Goal: Submit feedback/report problem: Submit feedback/report problem

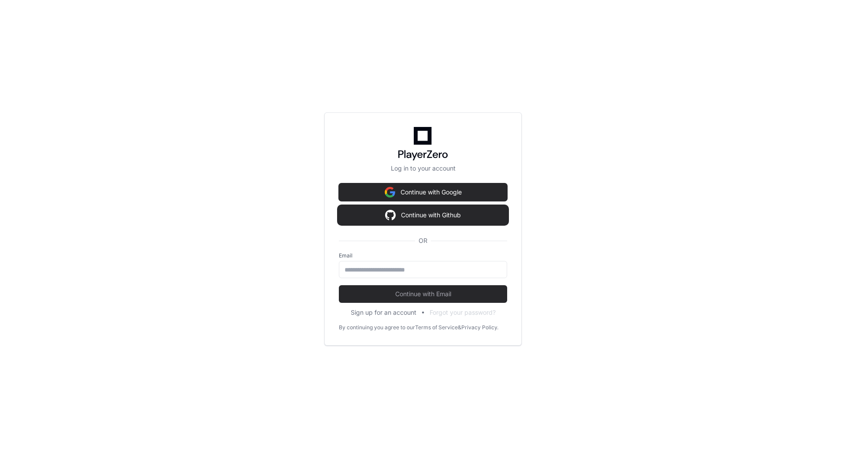
click at [391, 218] on img at bounding box center [390, 215] width 11 height 18
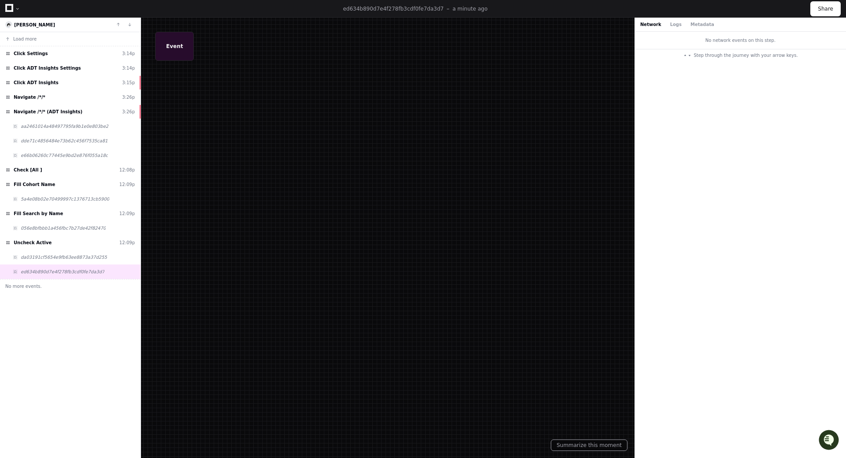
click at [604, 439] on div "Debug highlighted section Summarize this moment" at bounding box center [586, 436] width 81 height 27
click at [604, 444] on button "Summarize this moment" at bounding box center [589, 444] width 77 height 11
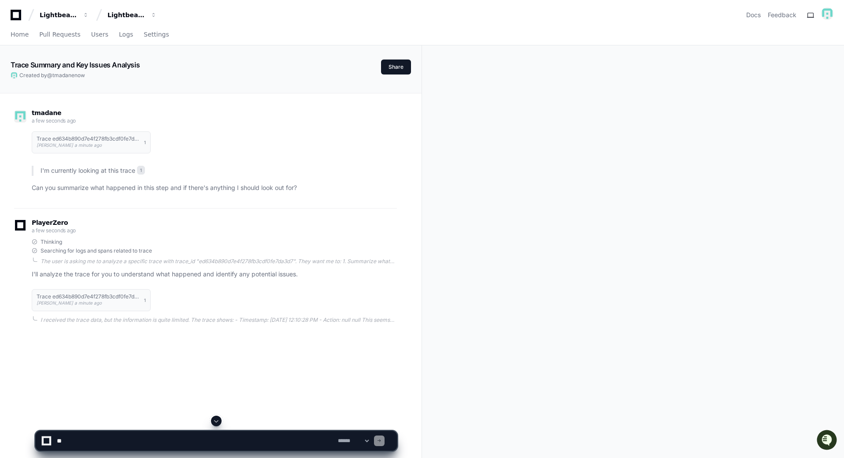
click at [122, 441] on textarea at bounding box center [195, 440] width 281 height 19
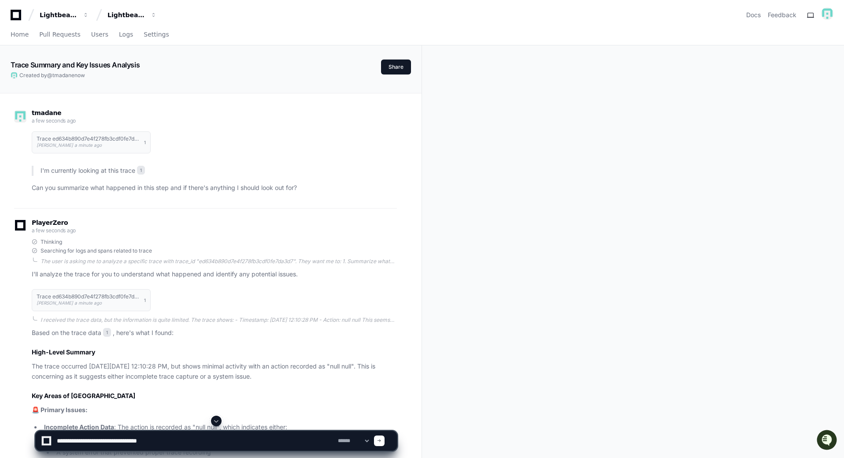
type textarea "**********"
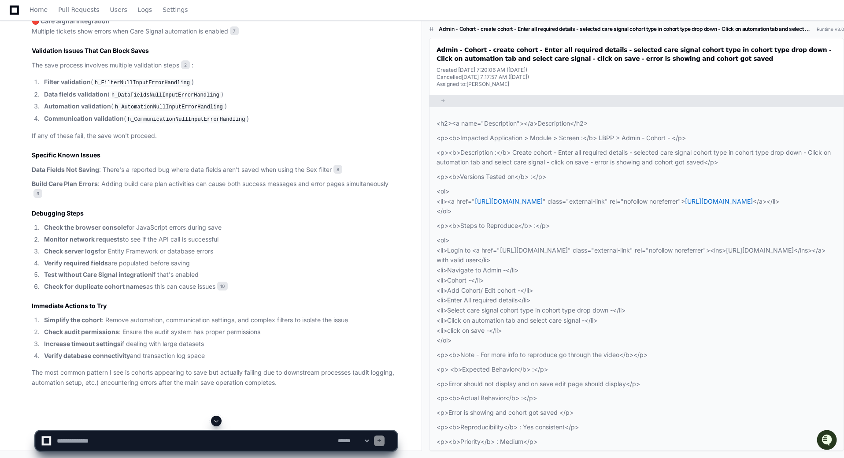
scroll to position [1185, 0]
